Goal: Information Seeking & Learning: Learn about a topic

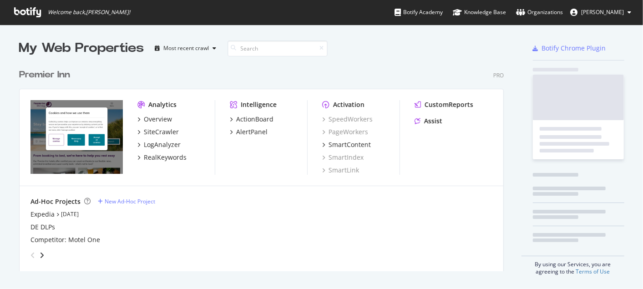
scroll to position [206, 484]
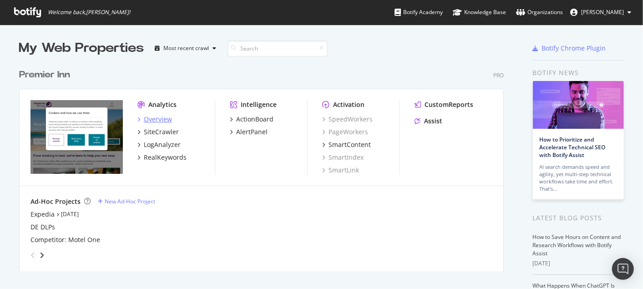
click at [149, 119] on div "Overview" at bounding box center [158, 119] width 28 height 9
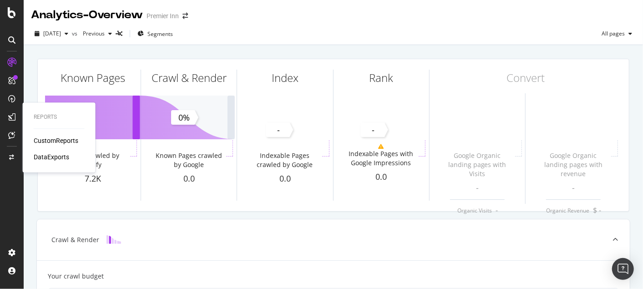
click at [61, 140] on div "CustomReports" at bounding box center [56, 140] width 45 height 9
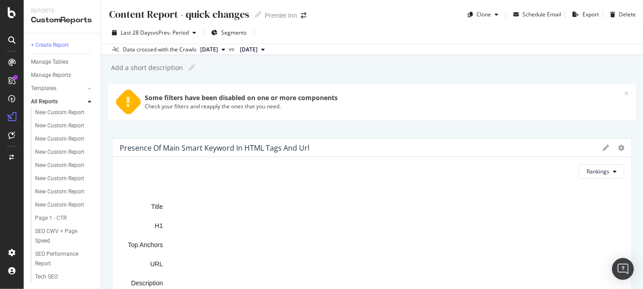
scroll to position [182, 0]
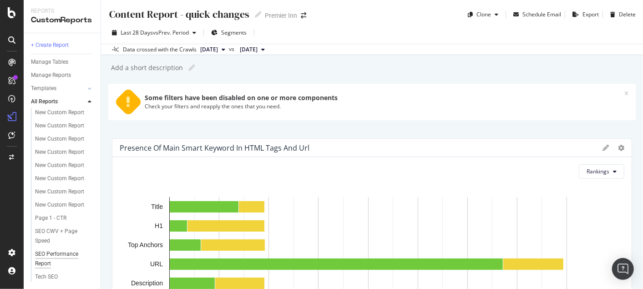
click at [38, 259] on div "SEO Performance Report" at bounding box center [60, 258] width 51 height 19
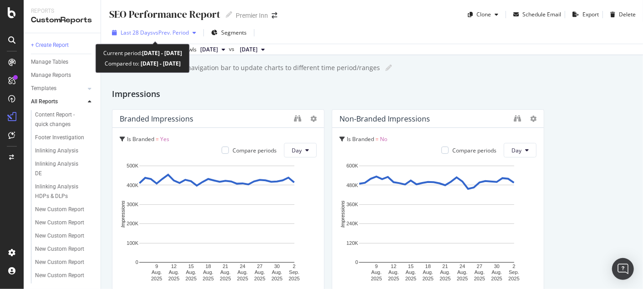
click at [183, 33] on span "vs Prev. Period" at bounding box center [171, 33] width 36 height 8
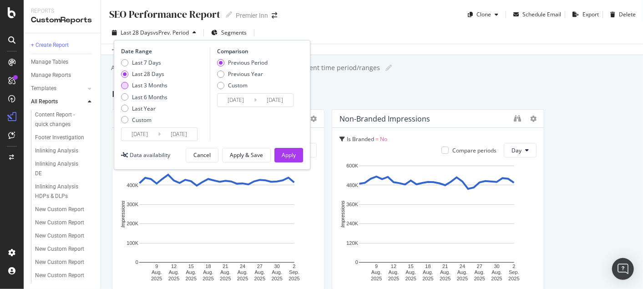
click at [123, 86] on div "Last 3 Months" at bounding box center [124, 85] width 7 height 7
type input "2025/06/03"
type input "2025/03/03"
type input "2025/06/02"
click at [295, 152] on div "Apply" at bounding box center [289, 155] width 14 height 8
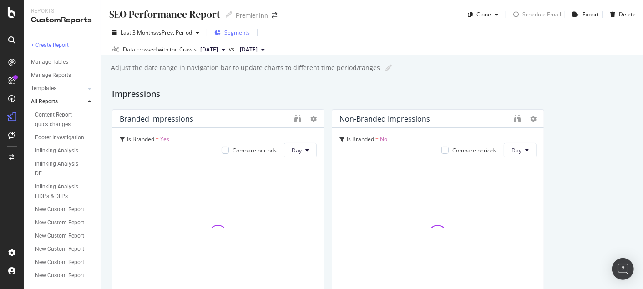
click at [238, 32] on span "Segments" at bounding box center [236, 33] width 25 height 8
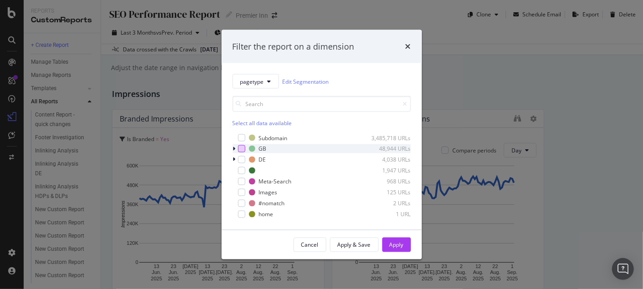
click at [245, 151] on div "modal" at bounding box center [241, 148] width 7 height 7
click at [393, 245] on div "Apply" at bounding box center [397, 245] width 14 height 8
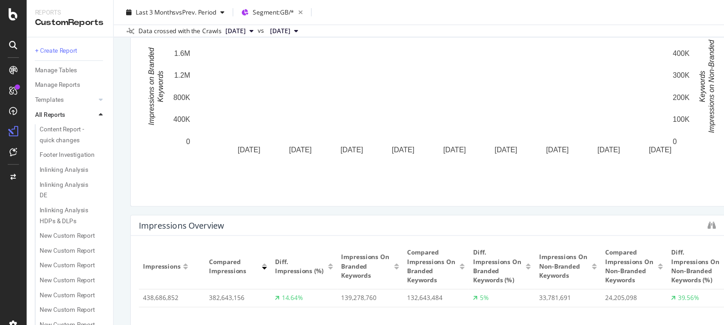
scroll to position [346, 0]
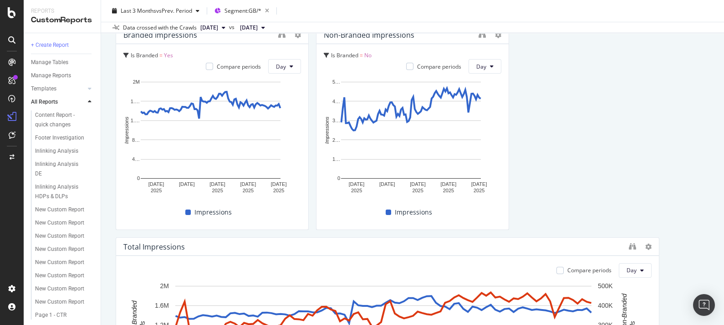
scroll to position [0, 0]
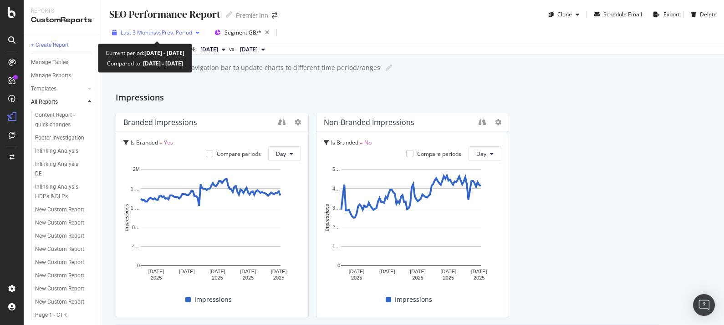
click at [175, 32] on span "vs Prev. Period" at bounding box center [174, 33] width 36 height 8
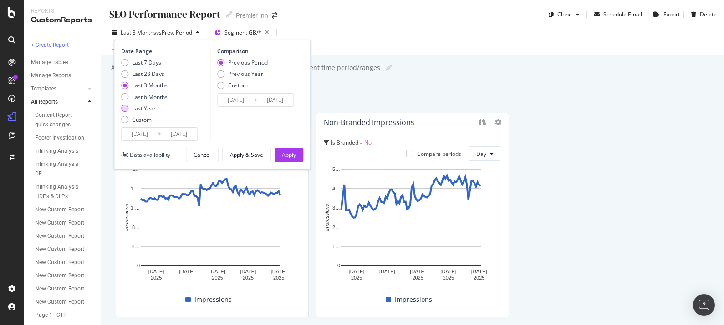
click at [126, 108] on div "Last Year" at bounding box center [124, 108] width 7 height 7
type input "2024/09/03"
type input "2023/09/04"
type input "2024/09/02"
click at [284, 156] on div "Apply" at bounding box center [289, 155] width 14 height 8
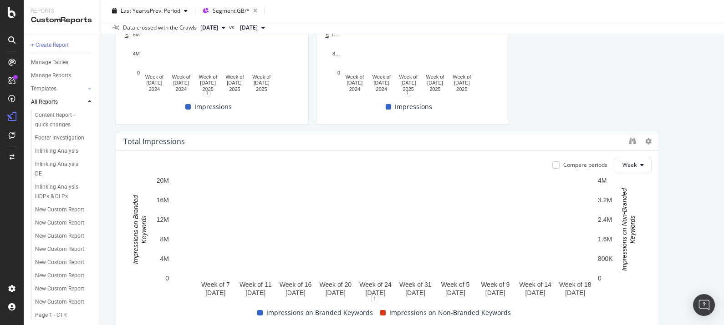
scroll to position [200, 0]
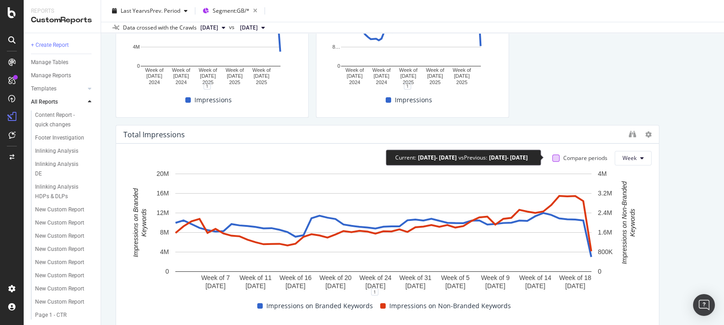
click at [552, 155] on div at bounding box center [555, 158] width 7 height 7
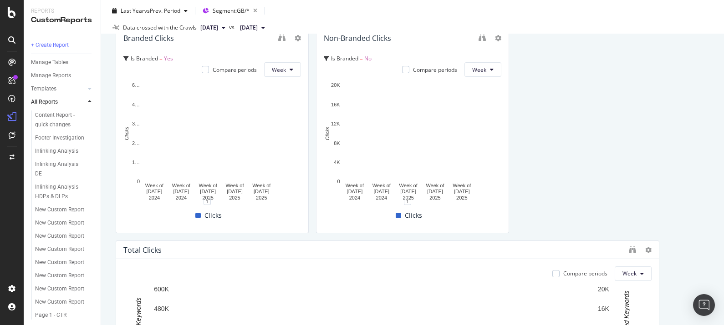
scroll to position [891, 0]
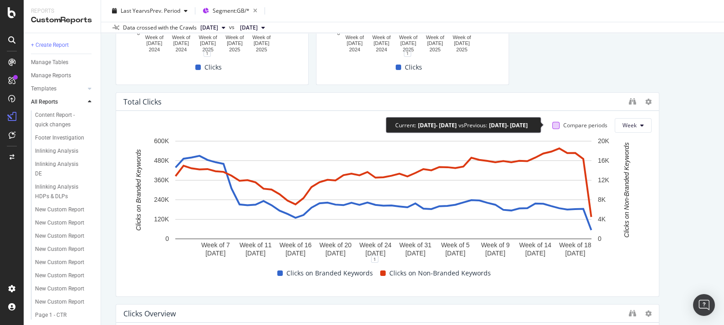
click at [552, 127] on div at bounding box center [555, 125] width 7 height 7
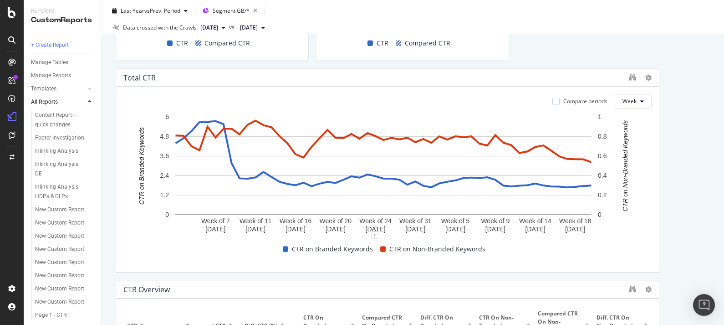
scroll to position [1573, 0]
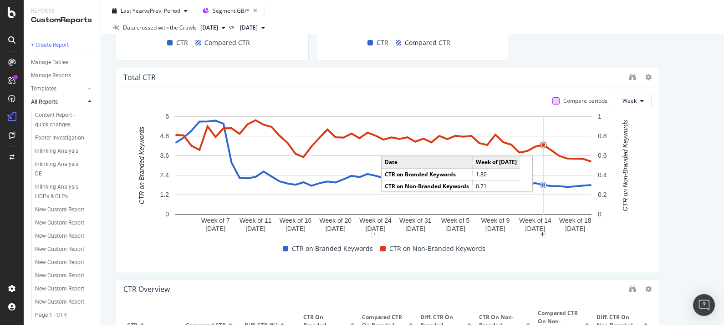
click at [552, 103] on div "Compare periods" at bounding box center [579, 101] width 55 height 15
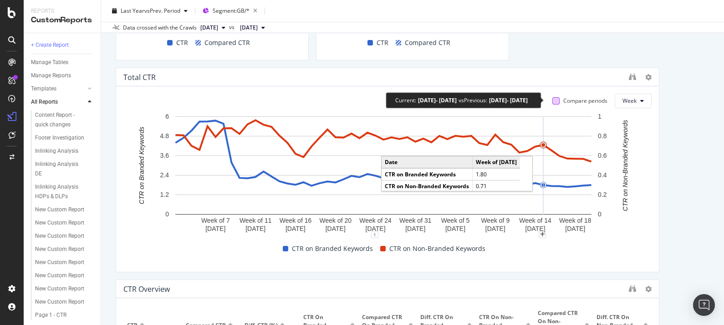
click at [552, 99] on div at bounding box center [555, 100] width 7 height 7
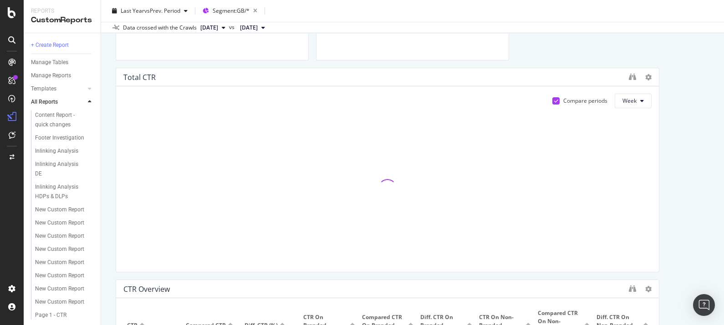
scroll to position [2252, 0]
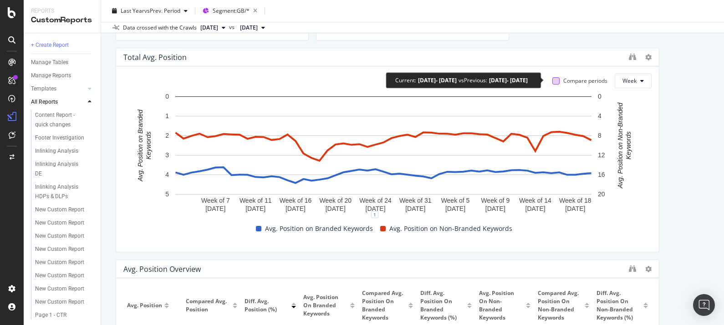
click at [552, 80] on div at bounding box center [555, 80] width 7 height 7
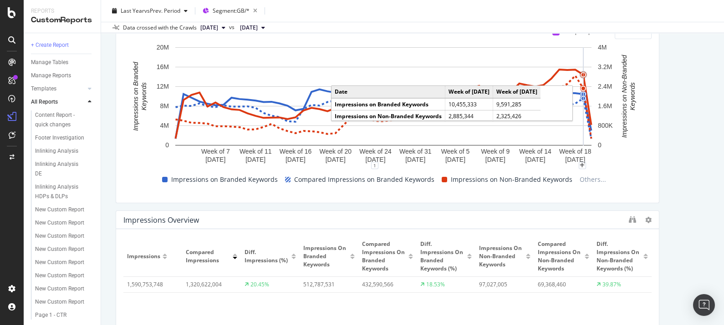
scroll to position [0, 0]
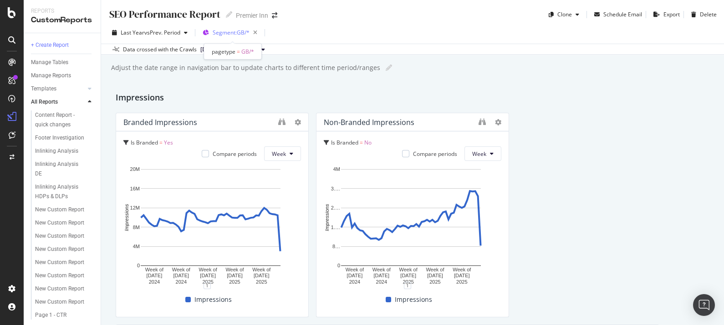
click at [229, 26] on div "Segment: GB/*" at bounding box center [237, 32] width 48 height 13
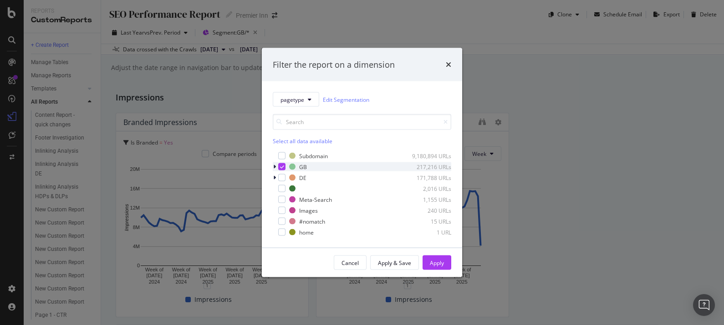
click at [280, 167] on icon "modal" at bounding box center [282, 167] width 4 height 5
drag, startPoint x: 281, startPoint y: 177, endPoint x: 288, endPoint y: 176, distance: 6.4
click at [282, 177] on div "modal" at bounding box center [281, 177] width 7 height 7
click at [428, 265] on button "Apply" at bounding box center [436, 263] width 29 height 15
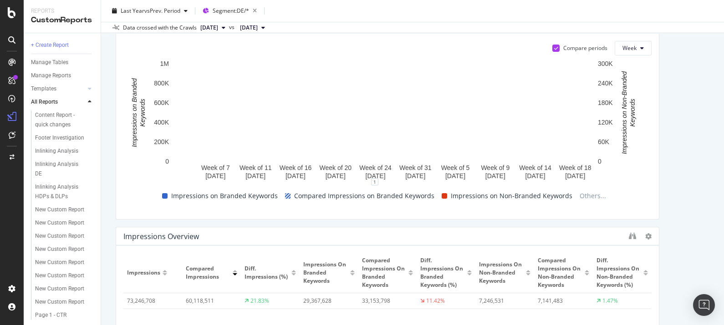
scroll to position [310, 0]
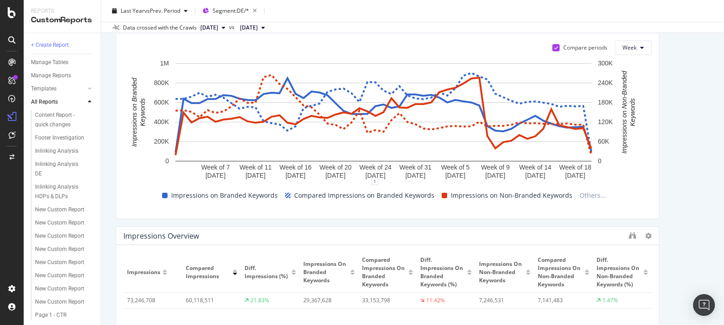
drag, startPoint x: 708, startPoint y: 59, endPoint x: 670, endPoint y: 17, distance: 56.7
click at [643, 59] on div "SEO Performance Report SEO Performance Report Premier Inn Clone Schedule Email …" at bounding box center [412, 162] width 623 height 325
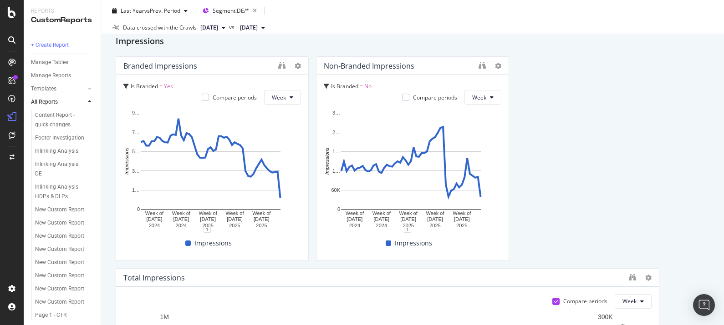
scroll to position [0, 0]
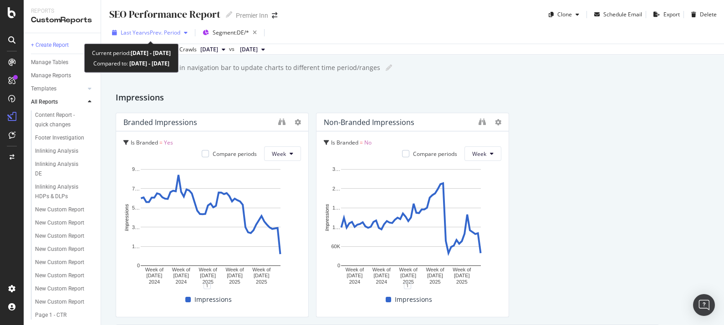
click at [161, 32] on span "vs Prev. Period" at bounding box center [162, 33] width 36 height 8
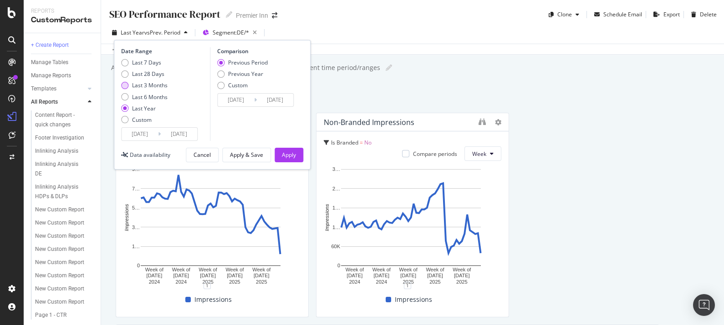
click at [122, 82] on div "Last 3 Months" at bounding box center [124, 85] width 7 height 7
type input "2025/06/03"
type input "2025/03/03"
type input "2025/06/02"
click at [293, 157] on div "Apply" at bounding box center [289, 155] width 14 height 8
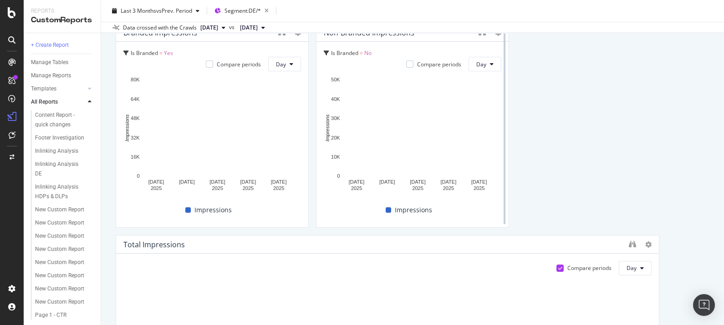
scroll to position [206, 0]
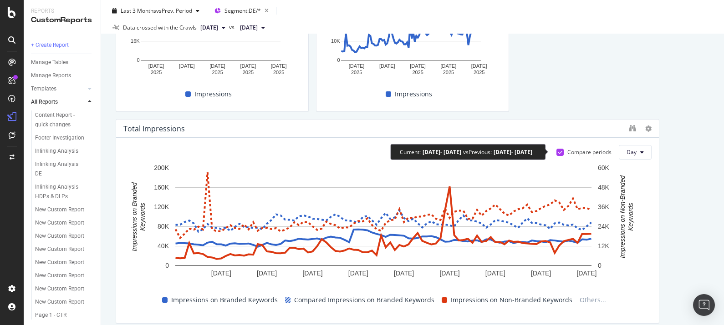
click at [558, 151] on icon at bounding box center [560, 152] width 4 height 5
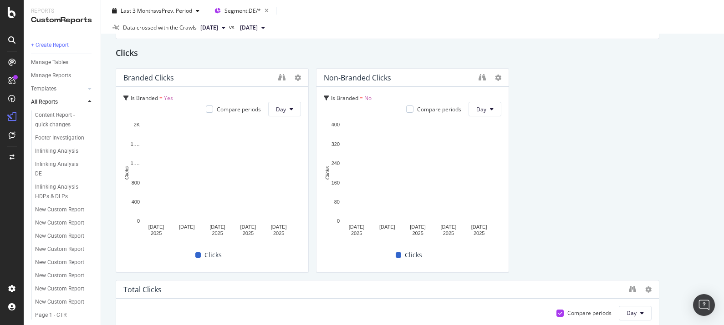
scroll to position [874, 0]
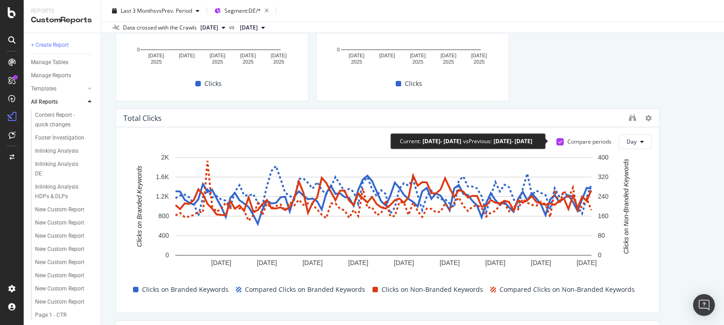
click at [558, 140] on icon at bounding box center [560, 142] width 4 height 5
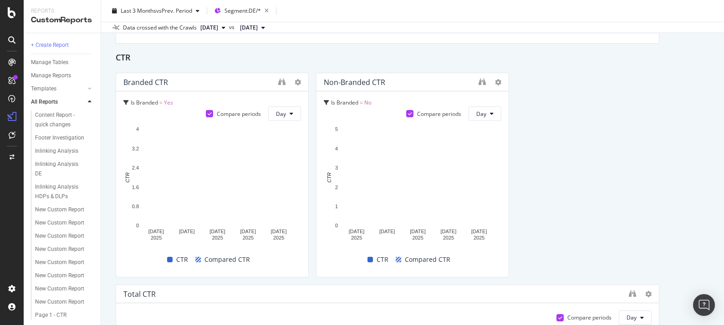
scroll to position [1554, 0]
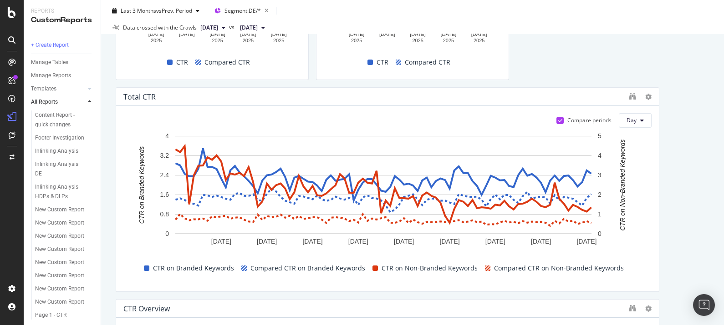
click at [558, 121] on icon at bounding box center [560, 120] width 4 height 5
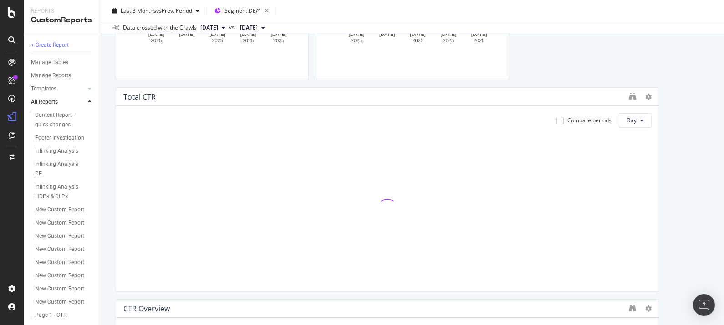
scroll to position [2262, 0]
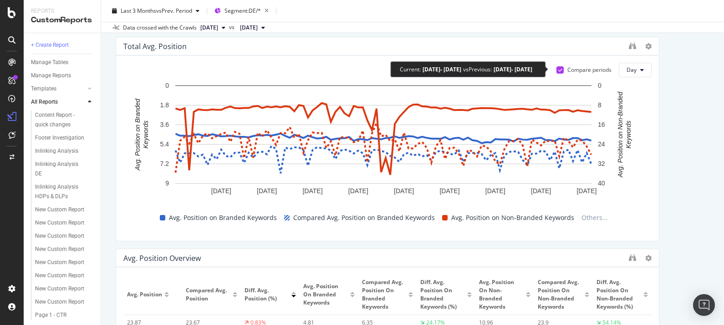
click at [558, 69] on icon at bounding box center [560, 70] width 4 height 5
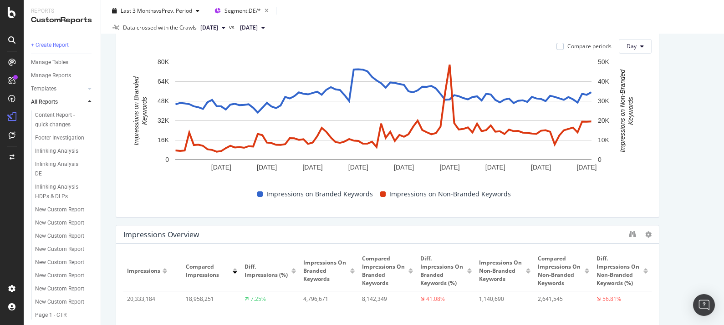
scroll to position [311, 0]
click at [643, 66] on div "SEO Performance Report SEO Performance Report Premier Inn Clone Schedule Email …" at bounding box center [412, 162] width 623 height 325
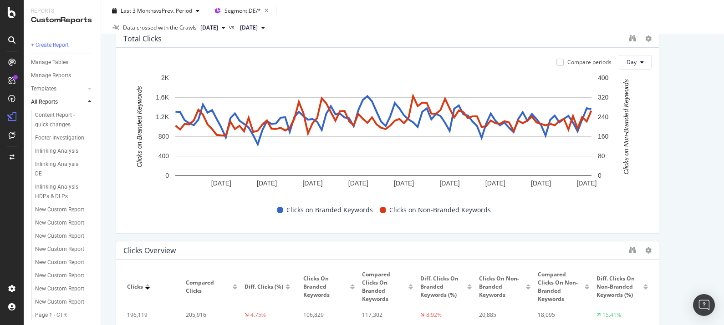
scroll to position [954, 0]
click at [643, 183] on div "SEO Performance Report SEO Performance Report Premier Inn Clone Schedule Email …" at bounding box center [412, 162] width 623 height 325
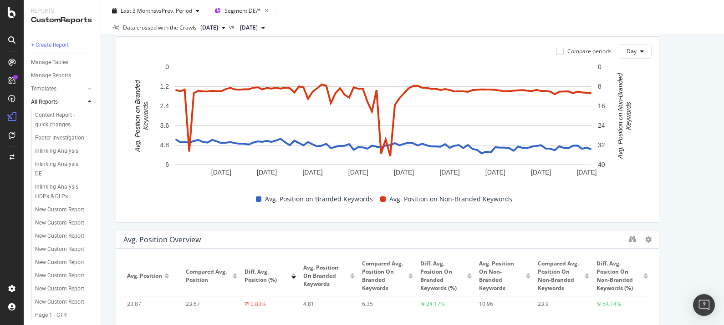
scroll to position [2280, 0]
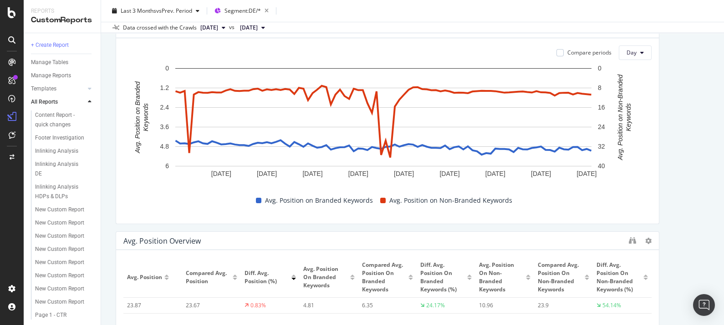
drag, startPoint x: 703, startPoint y: 117, endPoint x: 588, endPoint y: 1, distance: 162.8
click at [643, 117] on div "SEO Performance Report SEO Performance Report Premier Inn Clone Schedule Email …" at bounding box center [412, 162] width 623 height 325
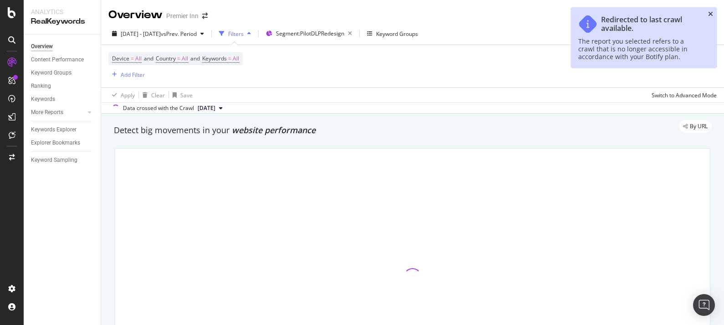
drag, startPoint x: 710, startPoint y: 14, endPoint x: 701, endPoint y: 5, distance: 12.2
click at [709, 13] on icon "close toast" at bounding box center [710, 14] width 5 height 6
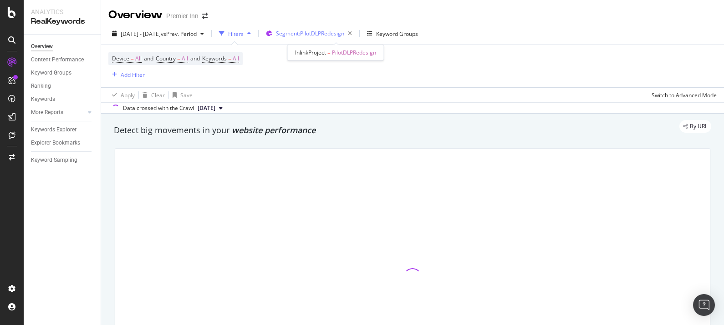
click at [303, 32] on span "Segment: PilotDLPRedesign" at bounding box center [310, 34] width 68 height 8
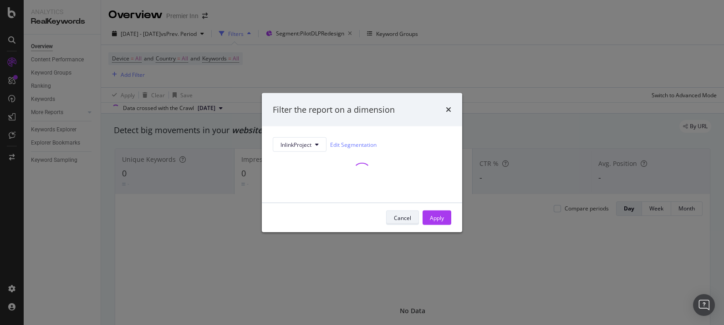
click at [401, 218] on div "Cancel" at bounding box center [402, 218] width 17 height 8
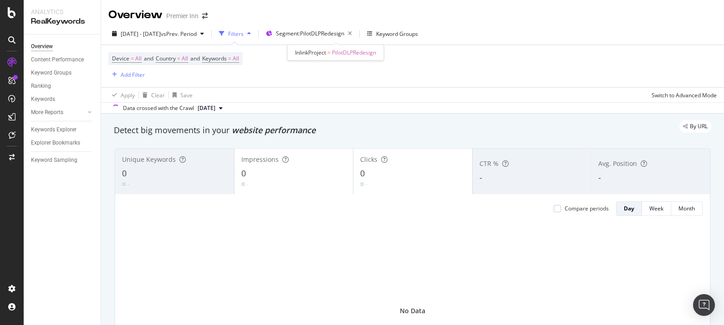
click at [352, 42] on div "[DATE] - [DATE] vs Prev. Period Filters Segment: PilotDLPRedesign Keyword Groups" at bounding box center [412, 35] width 623 height 18
click at [344, 31] on span "Segment: PilotDLPRedesign" at bounding box center [310, 34] width 68 height 8
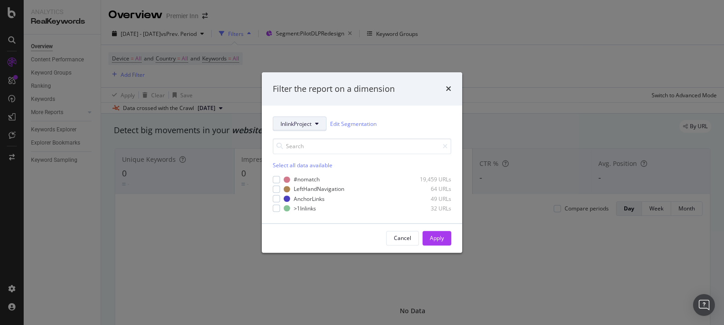
click at [310, 124] on span "InlinkProject" at bounding box center [295, 124] width 31 height 8
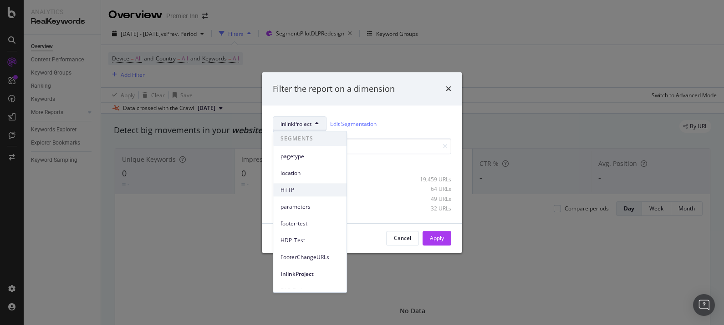
scroll to position [52, 0]
click at [313, 192] on span "HDP_Test" at bounding box center [309, 189] width 59 height 8
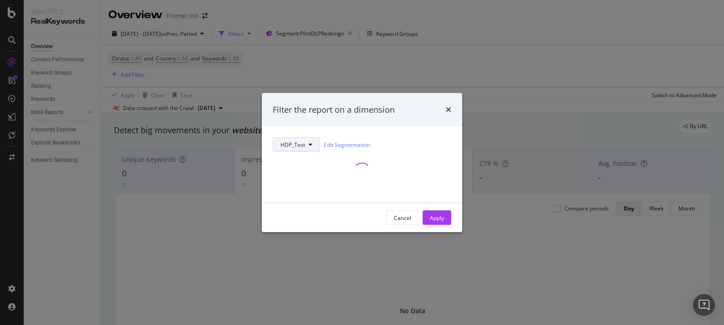
click at [303, 148] on span "HDP_Test" at bounding box center [292, 145] width 25 height 8
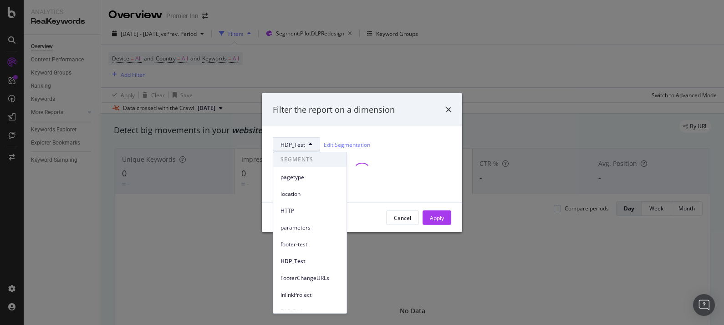
scroll to position [56, 0]
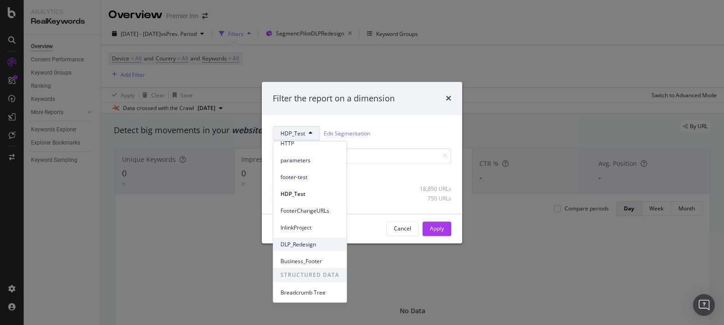
click at [308, 245] on span "DLP_Redesign" at bounding box center [309, 245] width 59 height 8
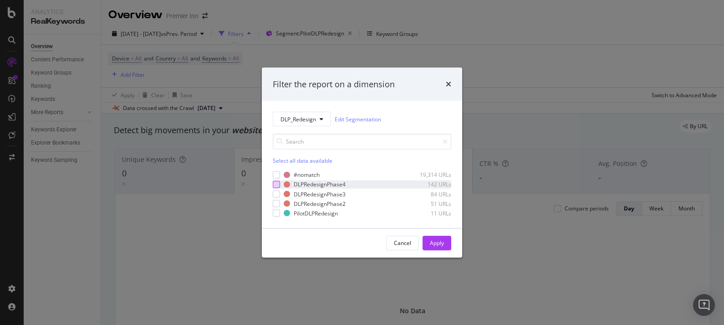
click at [279, 184] on div "modal" at bounding box center [276, 184] width 7 height 7
click at [443, 241] on div "Apply" at bounding box center [437, 243] width 14 height 8
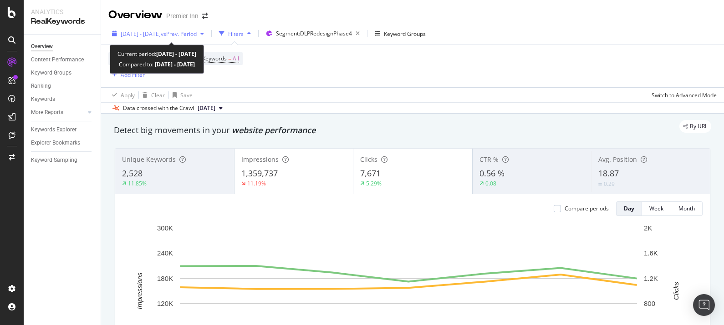
click at [149, 33] on span "[DATE] - [DATE]" at bounding box center [141, 34] width 40 height 8
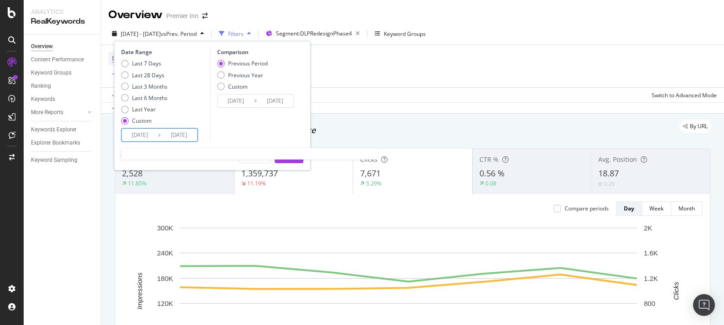
click at [141, 133] on input "[DATE]" at bounding box center [140, 135] width 36 height 13
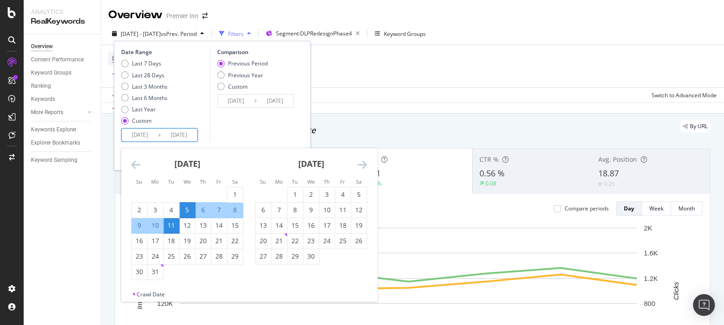
click at [364, 164] on icon "Move forward to switch to the next month." at bounding box center [362, 164] width 10 height 11
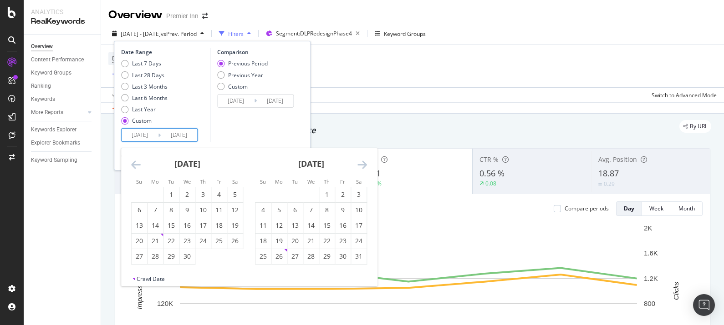
click at [364, 163] on icon "Move forward to switch to the next month." at bounding box center [362, 164] width 10 height 11
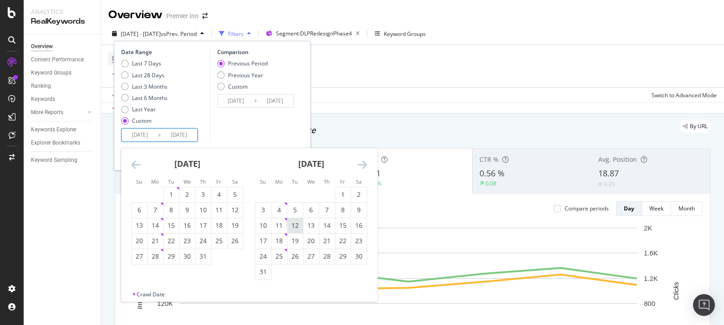
click at [300, 228] on div "12" at bounding box center [294, 225] width 15 height 9
type input "[DATE]"
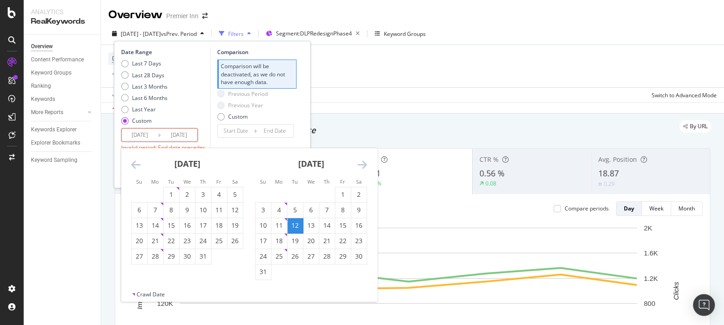
click at [361, 167] on icon "Move forward to switch to the next month." at bounding box center [362, 164] width 10 height 11
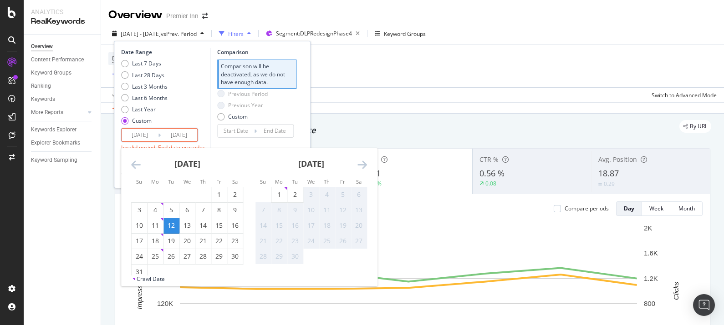
click at [298, 191] on div "2" at bounding box center [294, 195] width 15 height 15
type input "[DATE]"
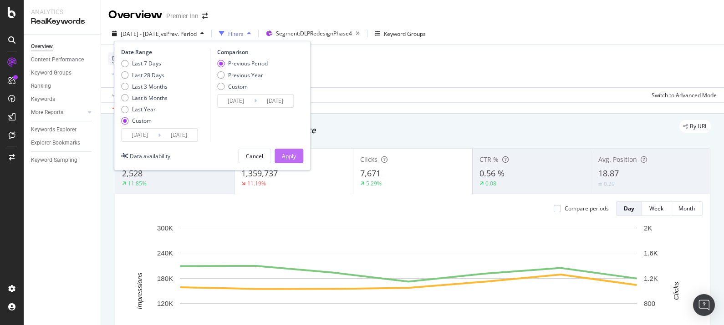
click at [288, 155] on div "Apply" at bounding box center [289, 156] width 14 height 8
